Goal: Task Accomplishment & Management: Complete application form

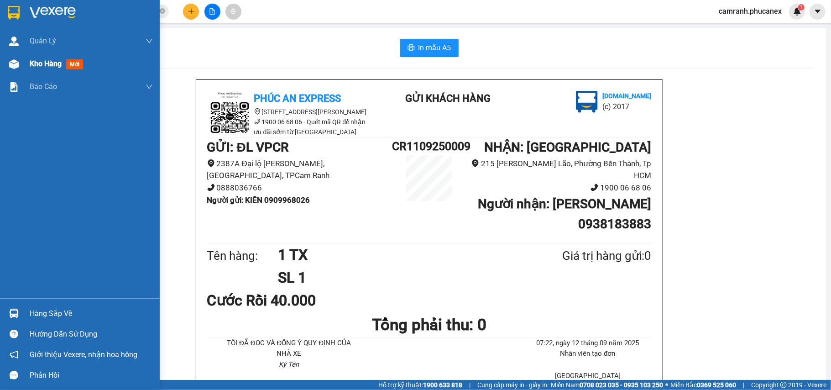
click at [36, 64] on span "Kho hàng" at bounding box center [46, 63] width 32 height 9
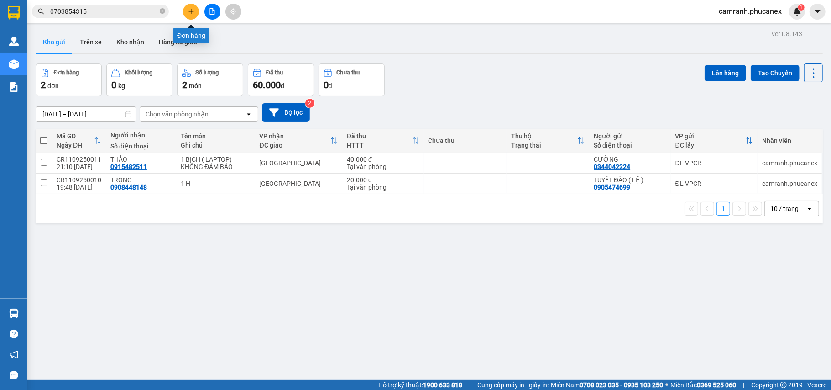
click at [190, 13] on icon "plus" at bounding box center [191, 11] width 6 height 6
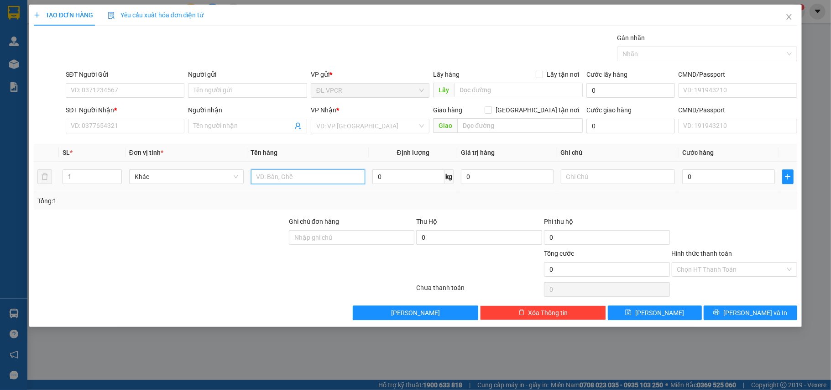
click at [274, 181] on input "text" at bounding box center [308, 176] width 115 height 15
click at [272, 178] on input "text" at bounding box center [308, 176] width 115 height 15
type input "2"
click at [117, 174] on icon "up" at bounding box center [116, 174] width 3 height 3
click at [267, 181] on input "text" at bounding box center [308, 176] width 115 height 15
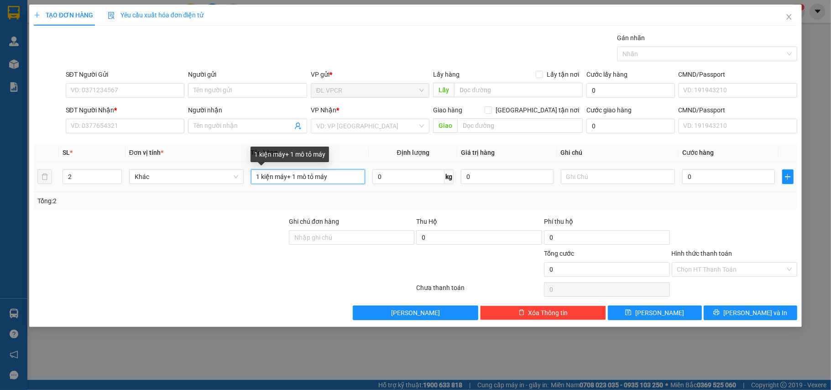
click at [315, 178] on input "1 kiện máy+ 1 mô tỏ máy" at bounding box center [308, 176] width 115 height 15
click at [338, 178] on input "1 kiện máy+ 1 mô tơ máy" at bounding box center [308, 176] width 115 height 15
type input "1 kiện máy+ 1 mô tơ máy"
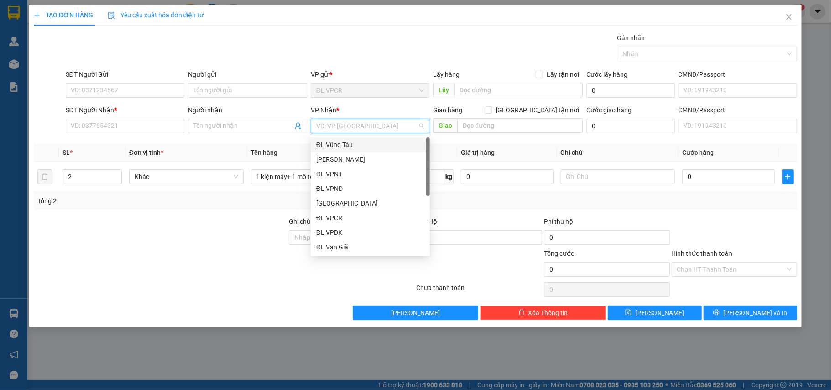
click at [347, 128] on input "search" at bounding box center [367, 126] width 102 height 14
click at [339, 205] on div "[GEOGRAPHIC_DATA]" at bounding box center [370, 203] width 108 height 10
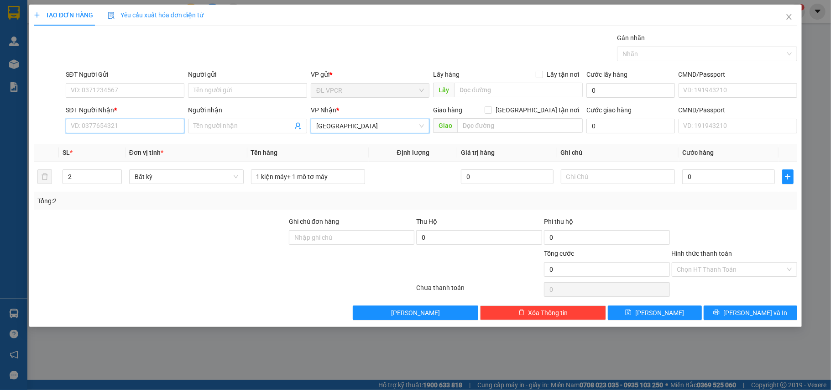
click at [139, 127] on input "SĐT Người Nhận *" at bounding box center [125, 126] width 119 height 15
click at [75, 125] on input "6279" at bounding box center [125, 126] width 119 height 15
click at [101, 147] on div "0936093279 - [PERSON_NAME]" at bounding box center [125, 145] width 108 height 10
type input "0936093279"
type input "DINH"
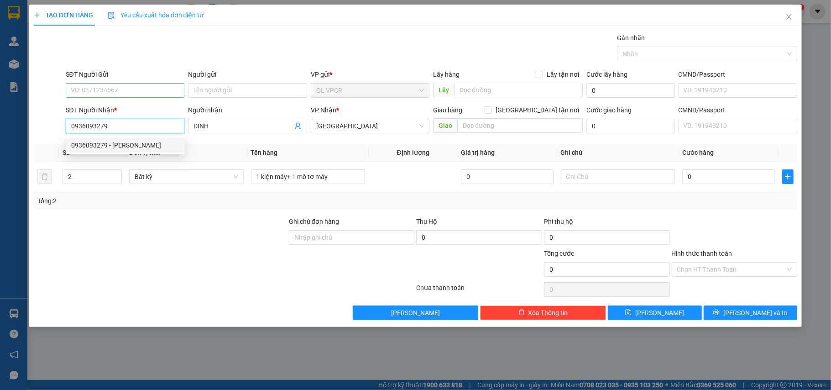
type input "0936093279"
click at [101, 89] on input "SĐT Người Gửi" at bounding box center [125, 90] width 119 height 15
click at [123, 121] on div "02583956469 - NK QUỐC TẾ" at bounding box center [125, 124] width 108 height 10
type input "02583956469"
type input "NK QUỐC TẾ"
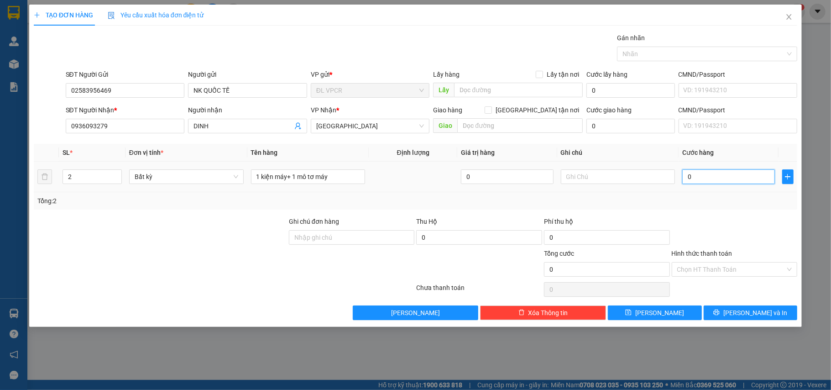
click at [700, 181] on input "0" at bounding box center [728, 176] width 92 height 15
type input "2"
type input "20"
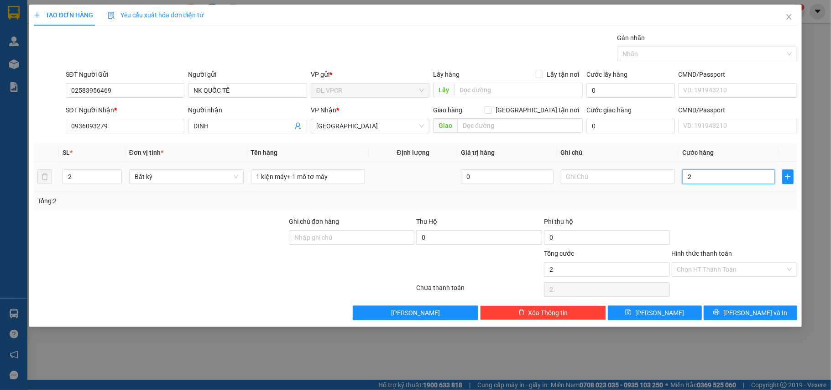
type input "20"
type input "200"
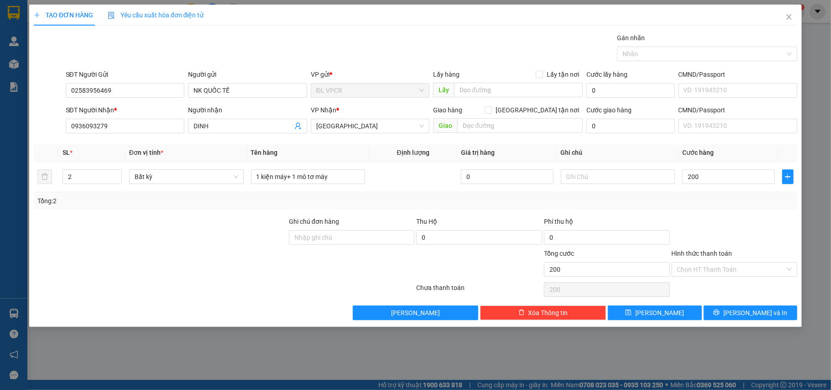
type input "200.000"
drag, startPoint x: 703, startPoint y: 219, endPoint x: 739, endPoint y: 246, distance: 44.9
click at [704, 219] on div at bounding box center [735, 232] width 128 height 32
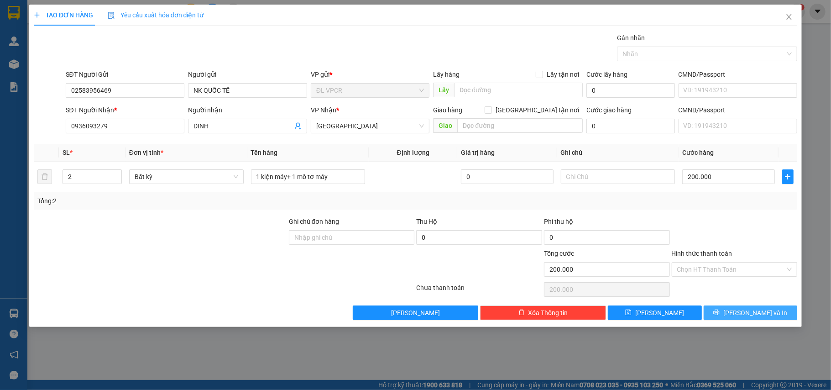
click at [753, 315] on span "[PERSON_NAME] và In" at bounding box center [755, 313] width 64 height 10
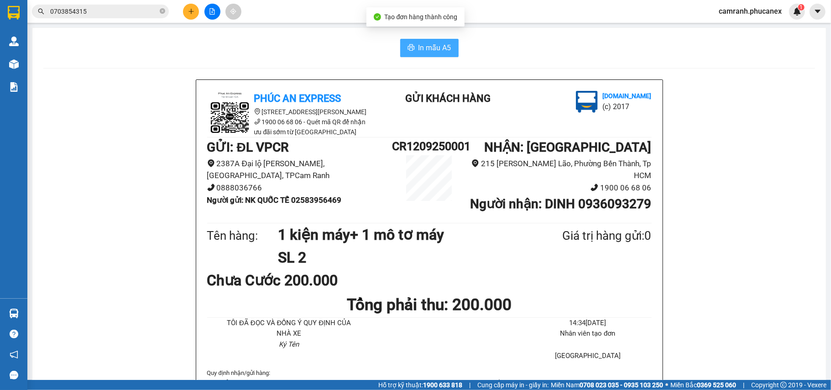
click at [419, 49] on span "In mẫu A5" at bounding box center [435, 47] width 33 height 11
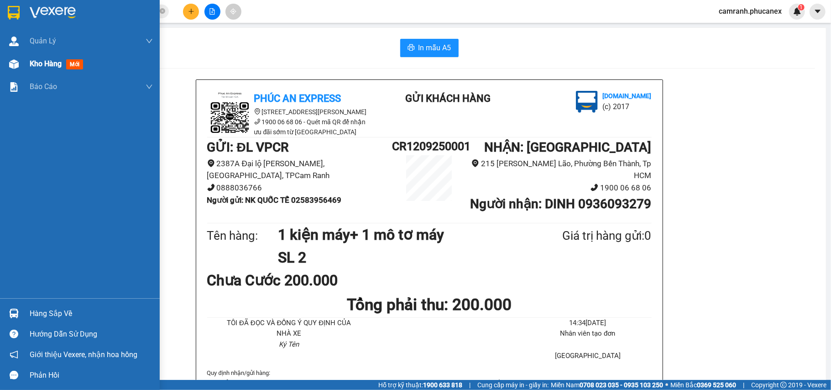
click at [41, 67] on span "Kho hàng" at bounding box center [46, 63] width 32 height 9
